Goal: Navigation & Orientation: Go to known website

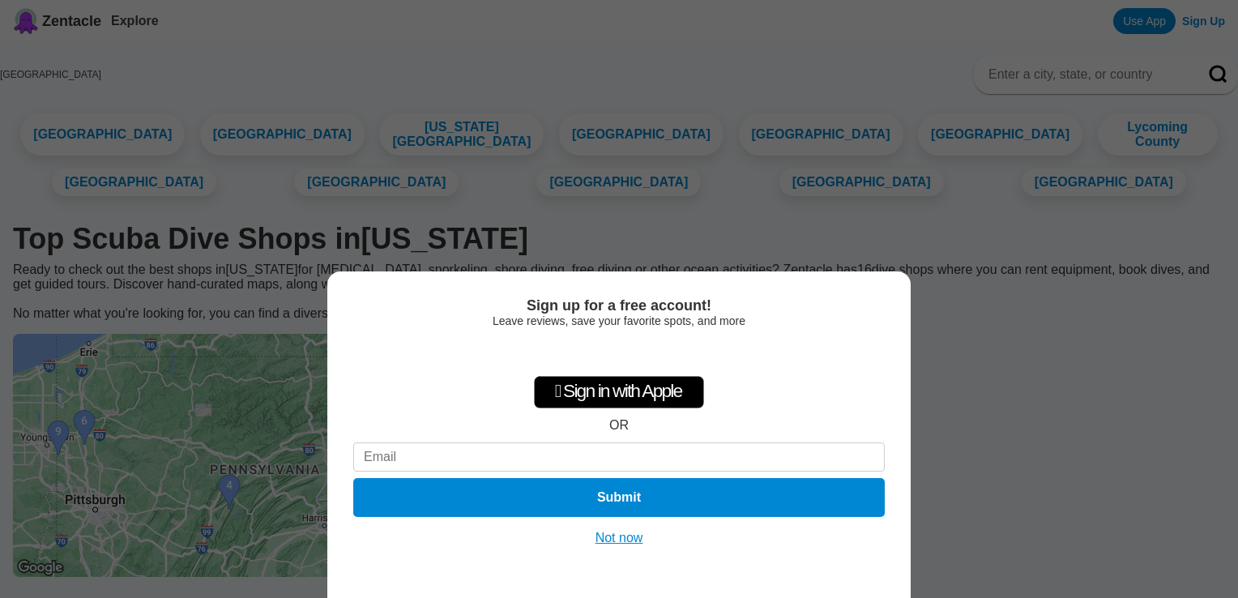
click at [628, 536] on button "Not now" at bounding box center [620, 538] width 58 height 16
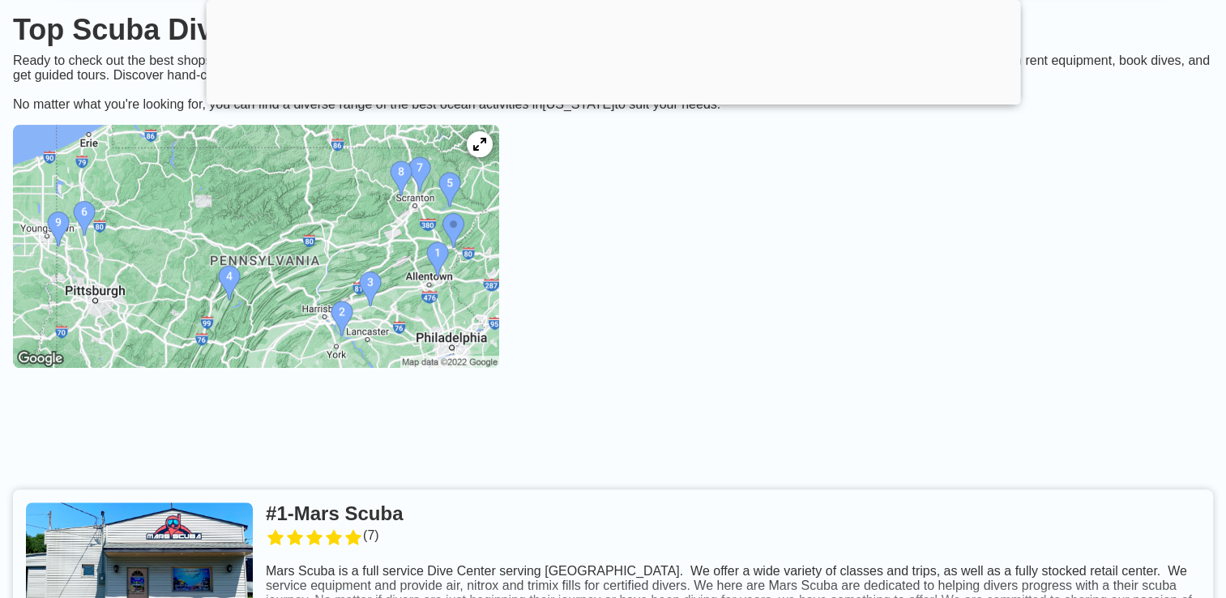
scroll to position [243, 0]
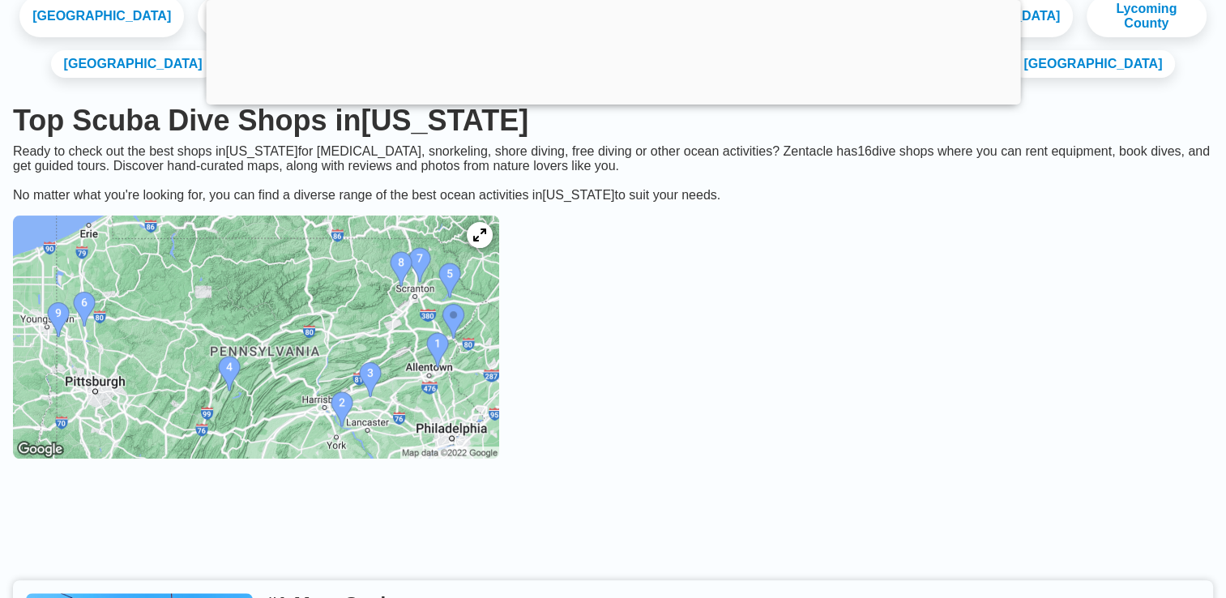
click at [136, 348] on img at bounding box center [256, 337] width 486 height 243
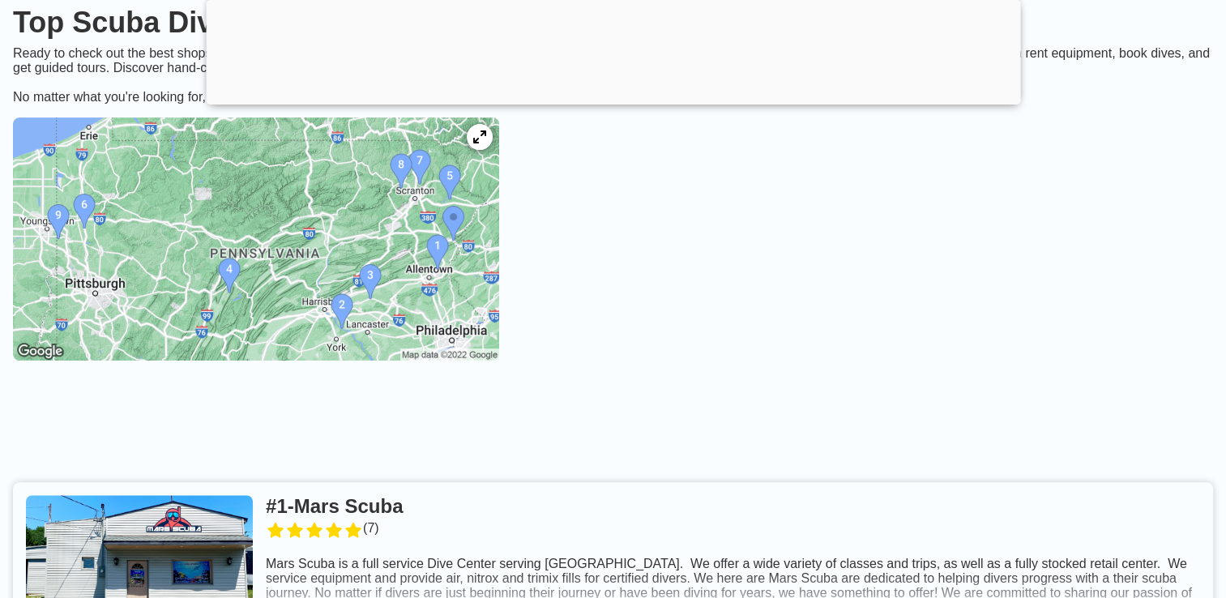
scroll to position [567, 0]
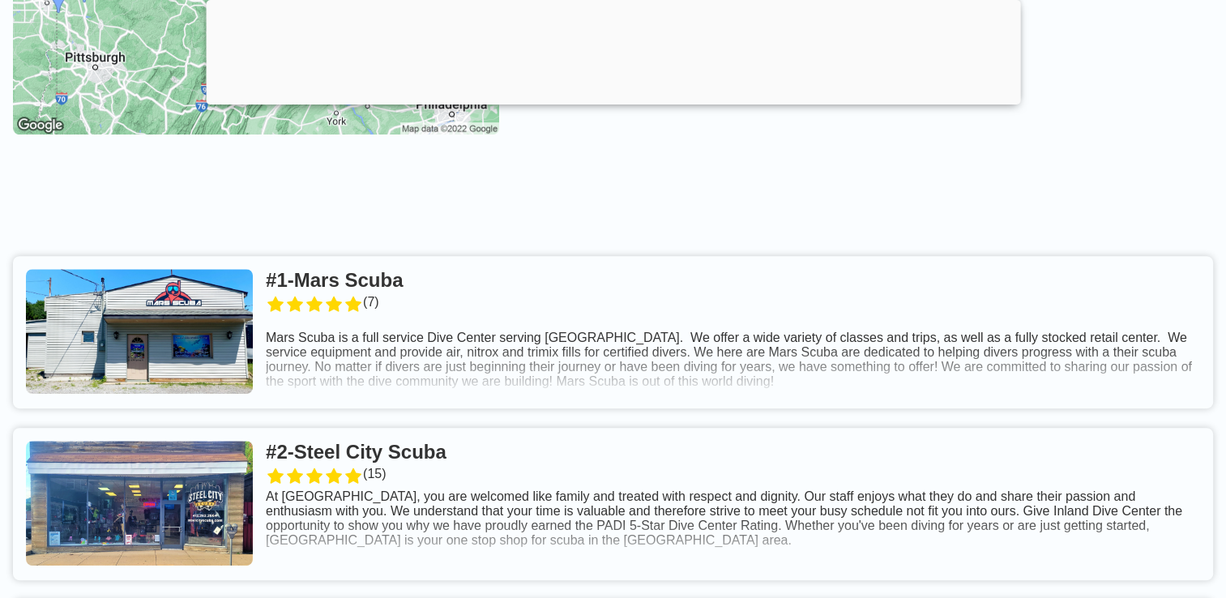
click at [443, 327] on link at bounding box center [613, 332] width 1200 height 152
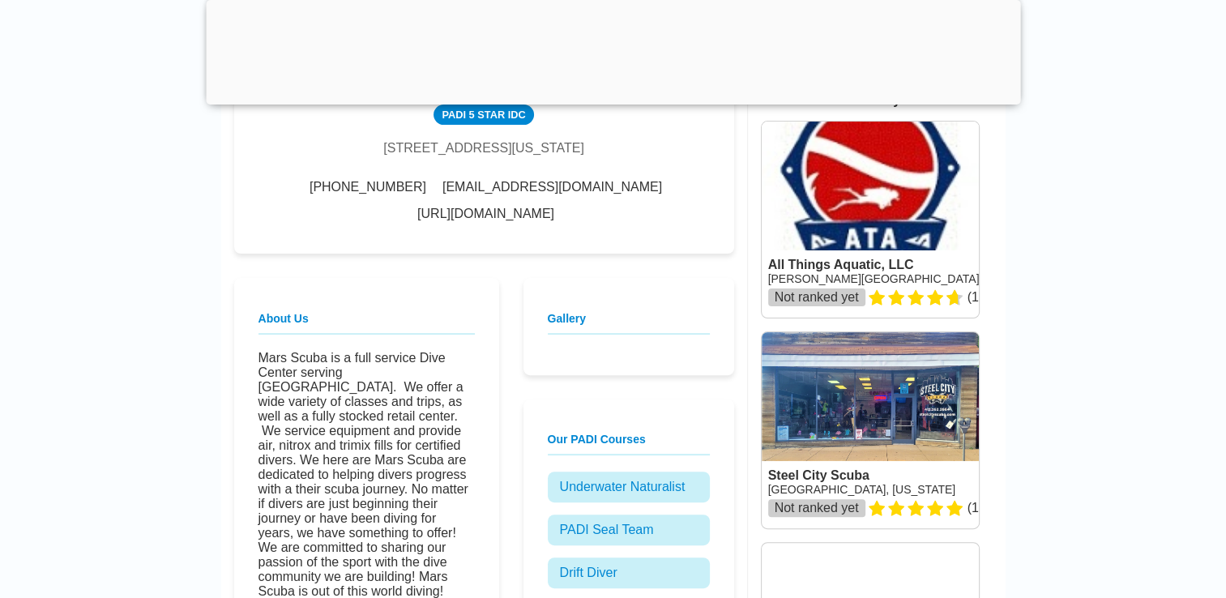
scroll to position [486, 0]
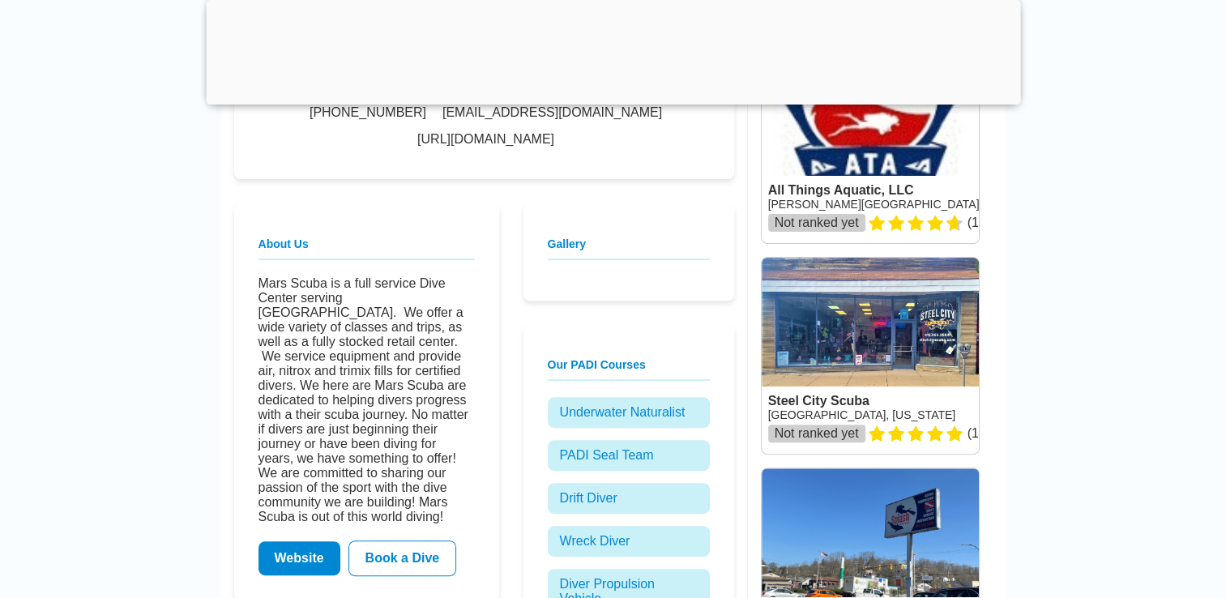
click at [314, 574] on link "Website" at bounding box center [299, 558] width 82 height 34
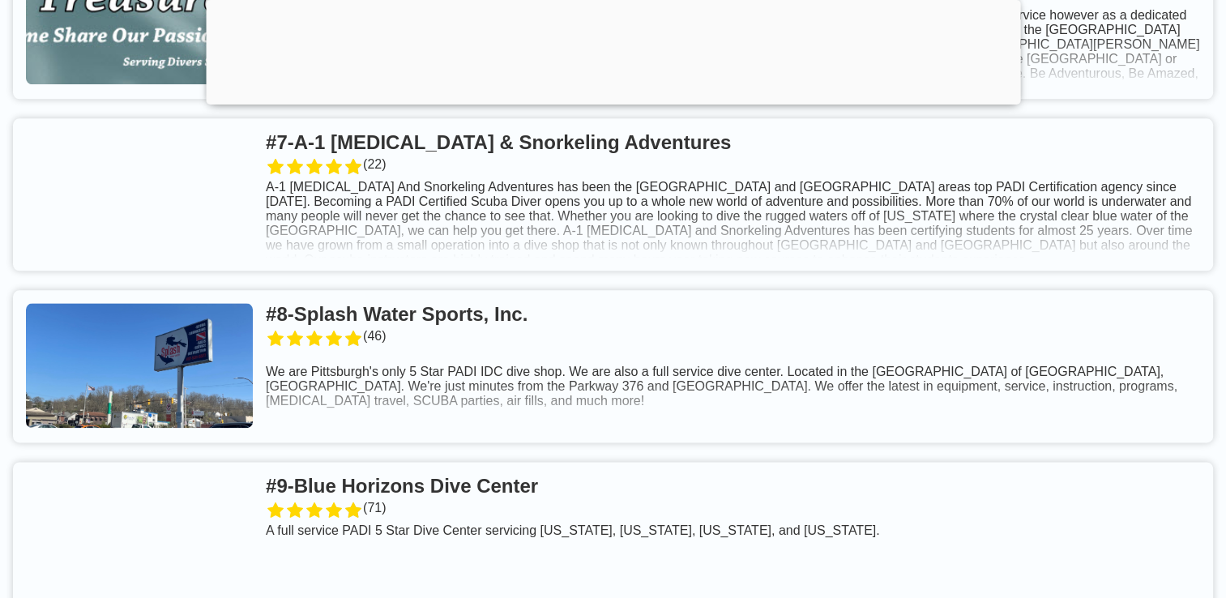
scroll to position [1945, 0]
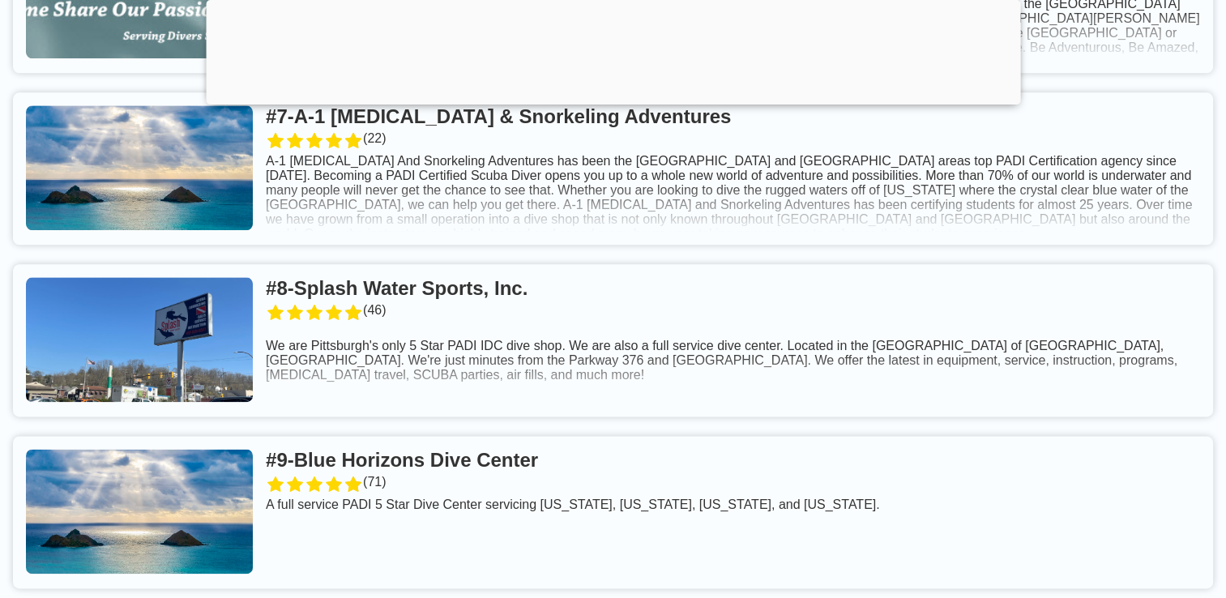
click at [410, 336] on link at bounding box center [613, 340] width 1200 height 152
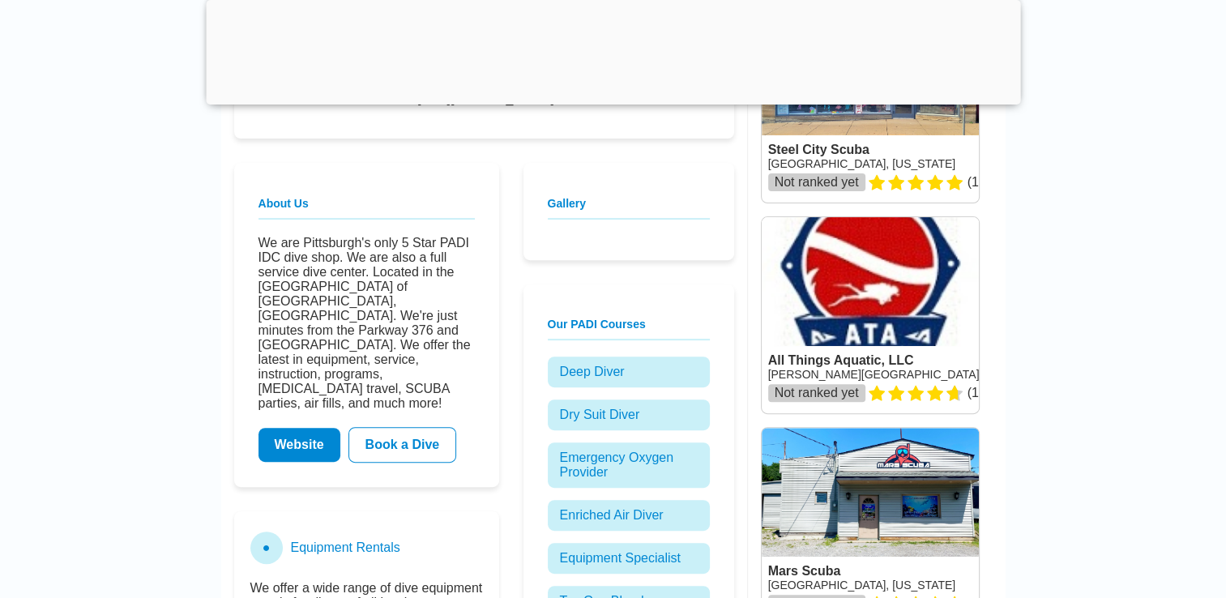
scroll to position [567, 0]
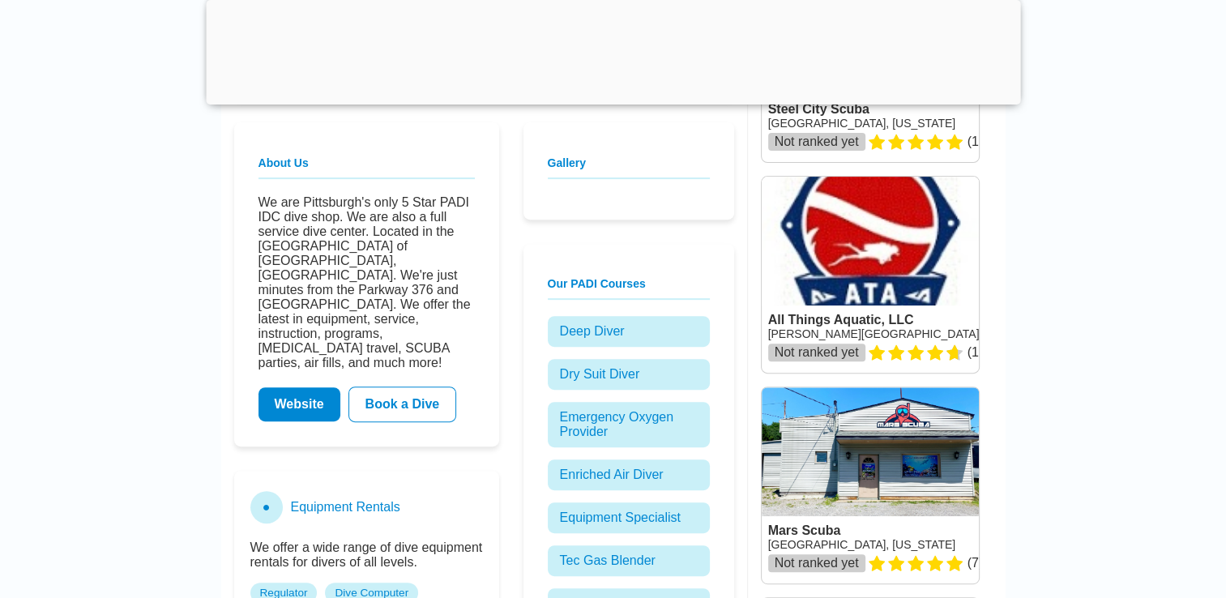
click at [305, 387] on link "Website" at bounding box center [299, 404] width 82 height 34
